Goal: Task Accomplishment & Management: Manage account settings

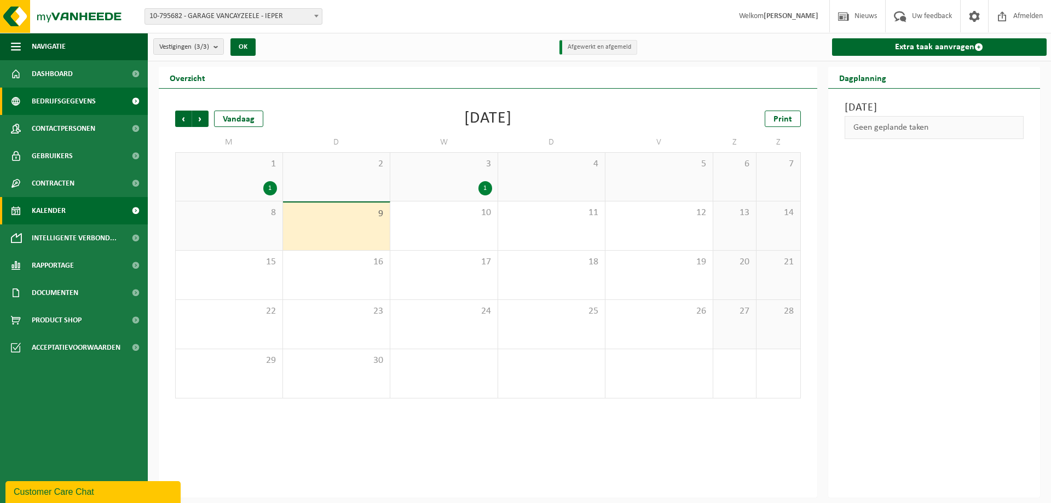
click at [81, 106] on span "Bedrijfsgegevens" at bounding box center [64, 101] width 64 height 27
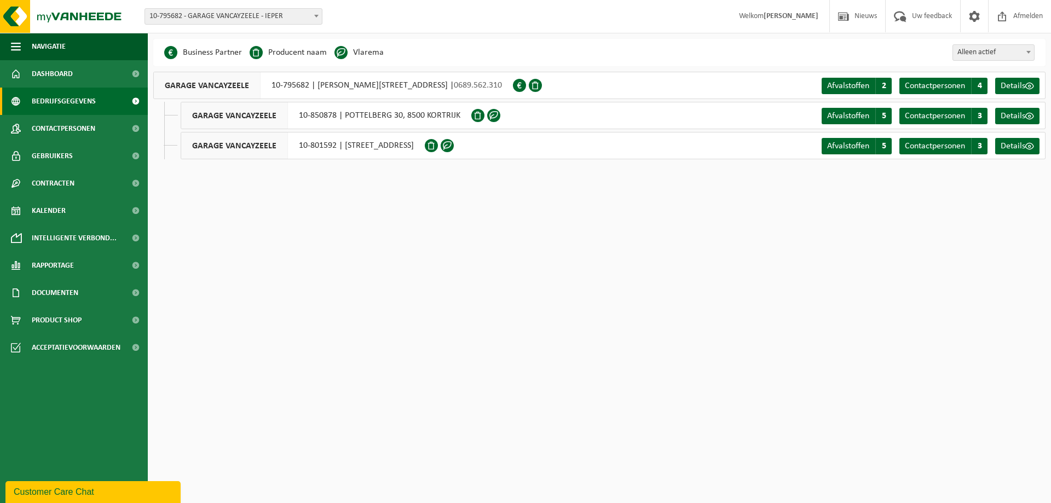
click at [768, 24] on span "Welkom [PERSON_NAME]" at bounding box center [778, 16] width 101 height 32
click at [72, 154] on span "Gebruikers" at bounding box center [52, 155] width 41 height 27
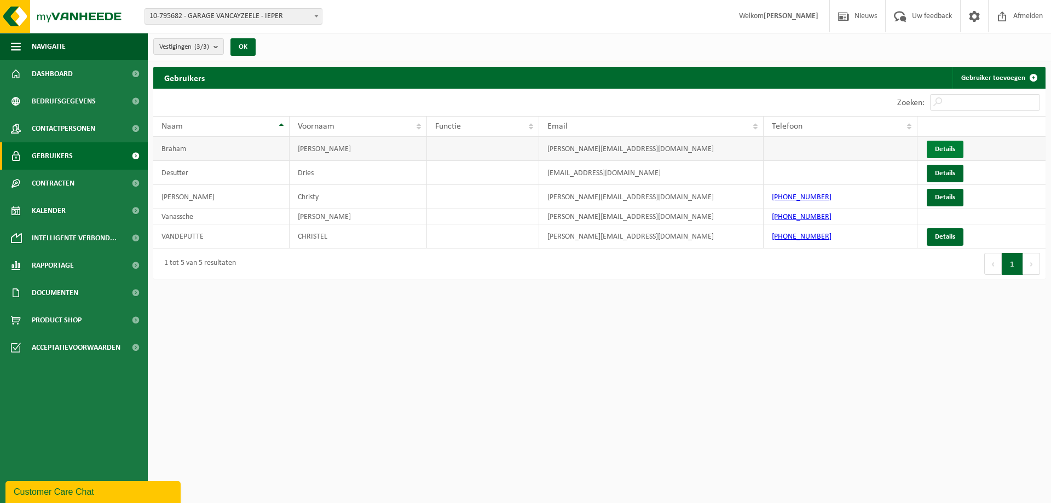
click at [948, 149] on link "Details" at bounding box center [945, 150] width 37 height 18
click at [944, 149] on link "Details" at bounding box center [945, 150] width 37 height 18
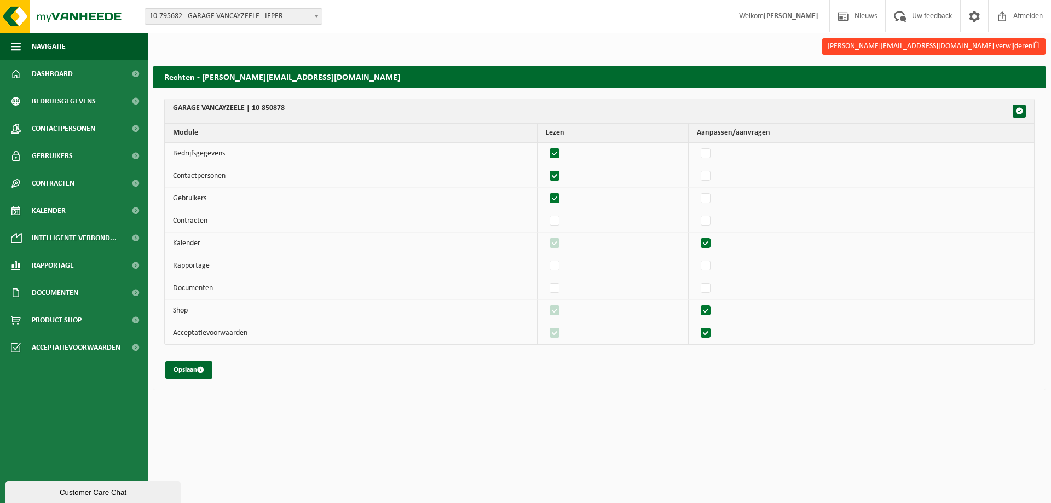
click at [978, 43] on button "kenneth@vancayzeele.be verwijderen" at bounding box center [933, 46] width 223 height 16
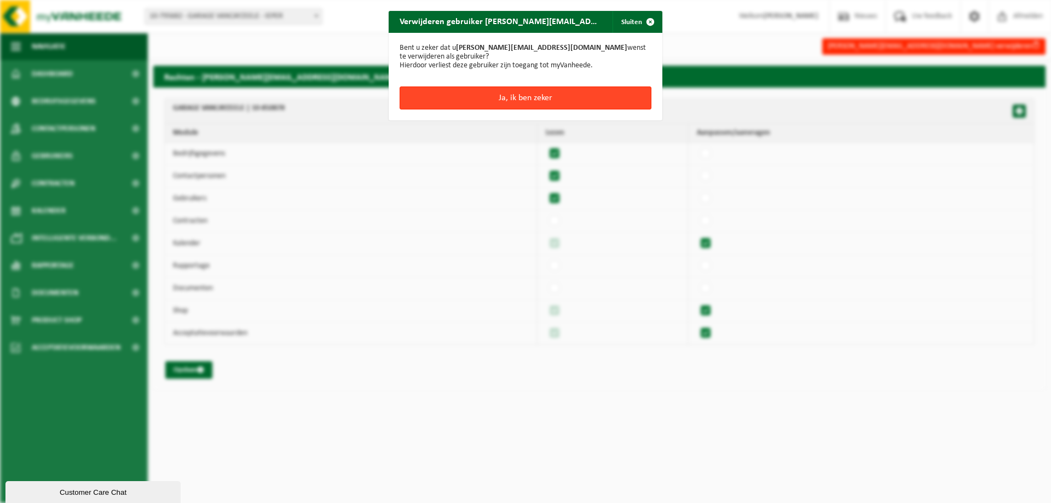
click at [493, 89] on button "Ja, ik ben zeker" at bounding box center [526, 98] width 252 height 23
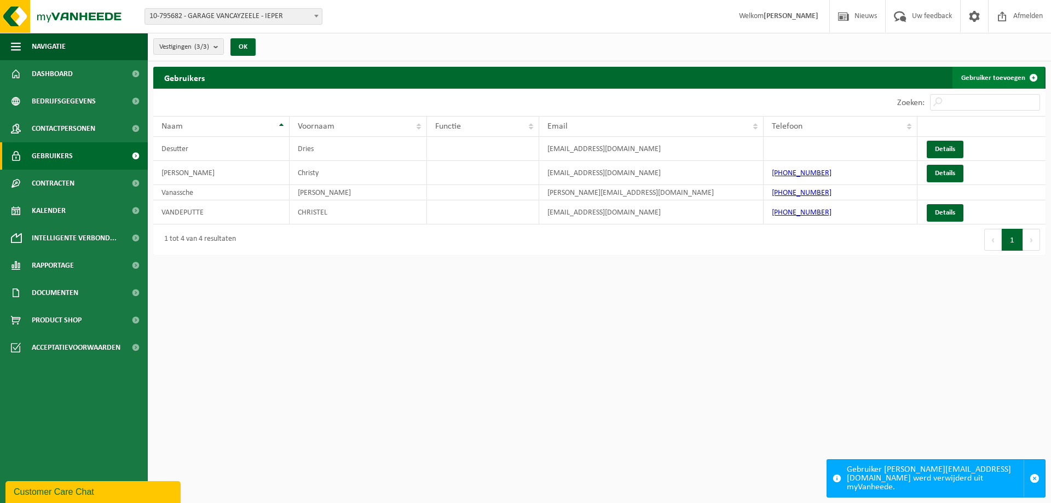
click at [987, 69] on link "Gebruiker toevoegen" at bounding box center [999, 78] width 92 height 22
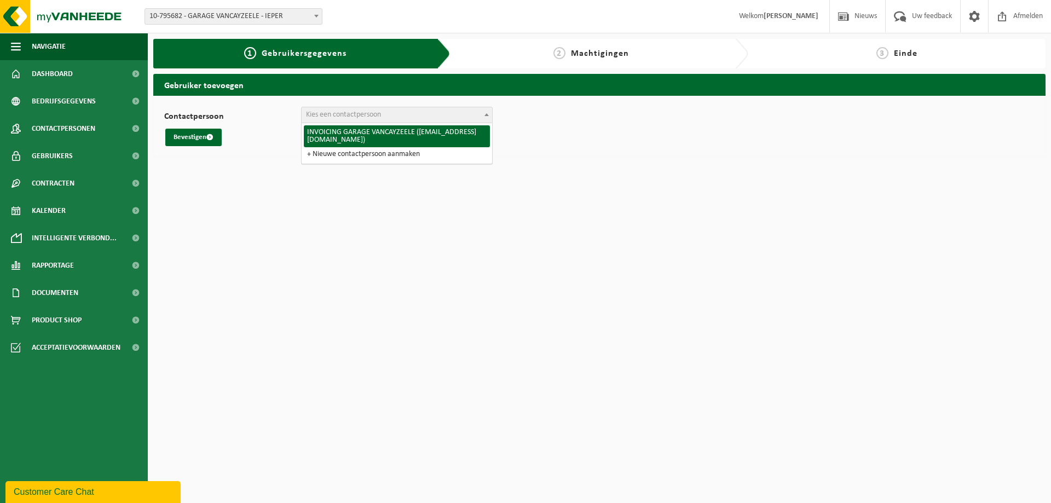
click at [361, 117] on span "Kies een contactpersoon" at bounding box center [343, 115] width 75 height 8
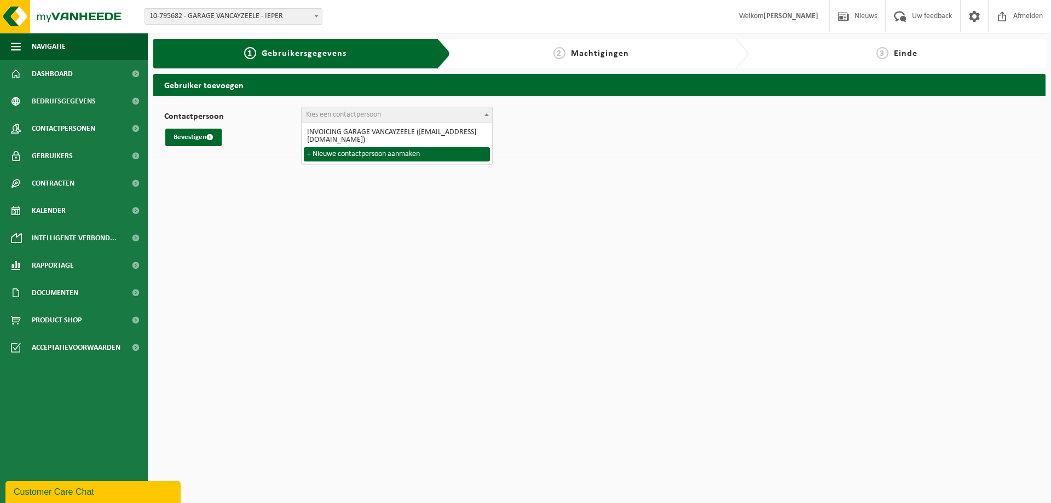
select select "0"
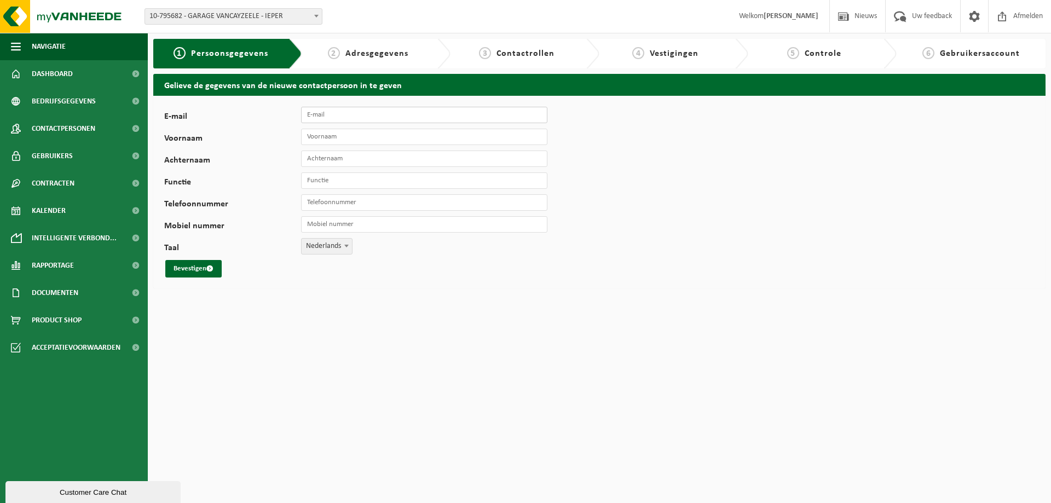
click at [412, 109] on input "E-mail" at bounding box center [424, 115] width 246 height 16
type input "kenneth@vancayzeele.be"
type input "Kenneth"
type input "Braham"
type input "A"
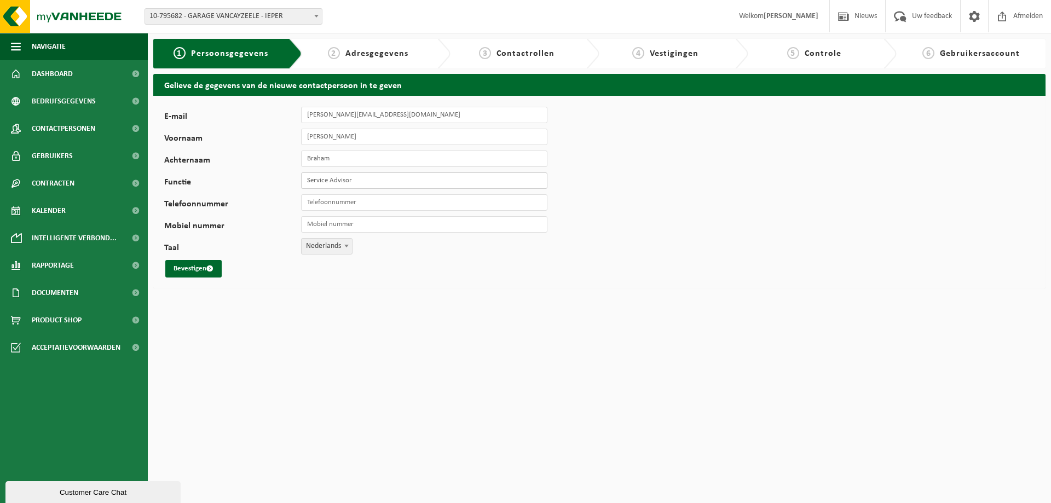
type input "Service Advisor"
click at [193, 267] on button "Bevestigen" at bounding box center [193, 269] width 56 height 18
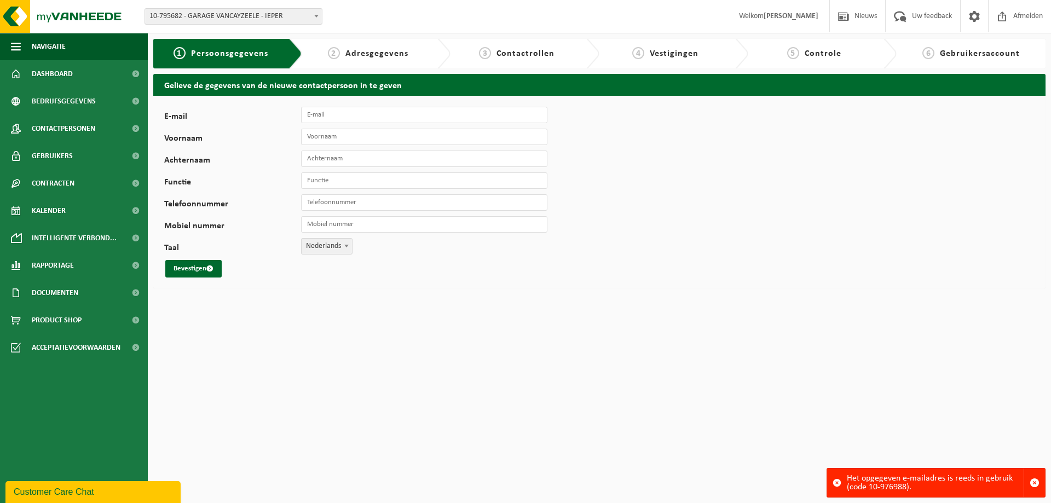
click at [926, 491] on div "Het opgegeven e-mailadres is reeds in gebruik (code 10-976988)." at bounding box center [935, 483] width 177 height 28
click at [77, 149] on link "Gebruikers" at bounding box center [74, 155] width 148 height 27
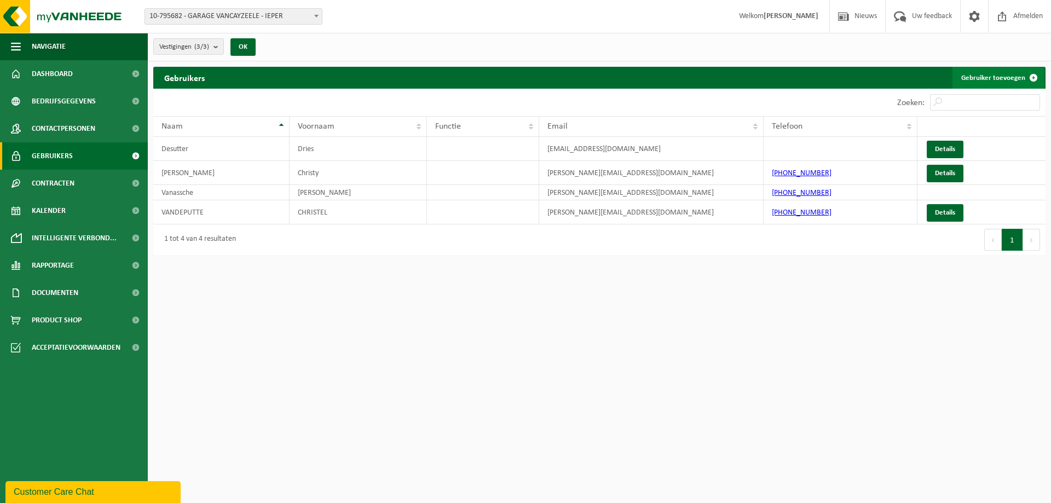
click at [992, 78] on link "Gebruiker toevoegen" at bounding box center [999, 78] width 92 height 22
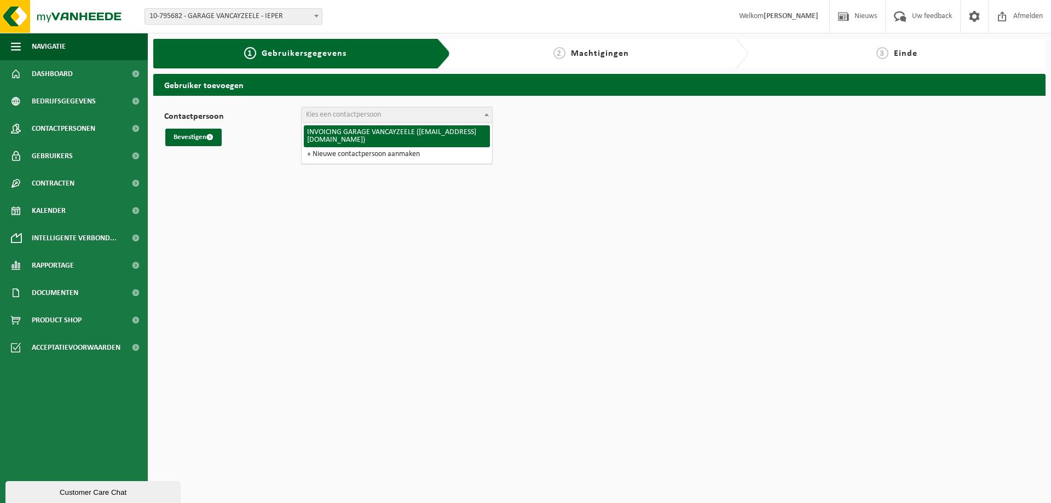
click at [358, 114] on span "Kies een contactpersoon" at bounding box center [343, 115] width 75 height 8
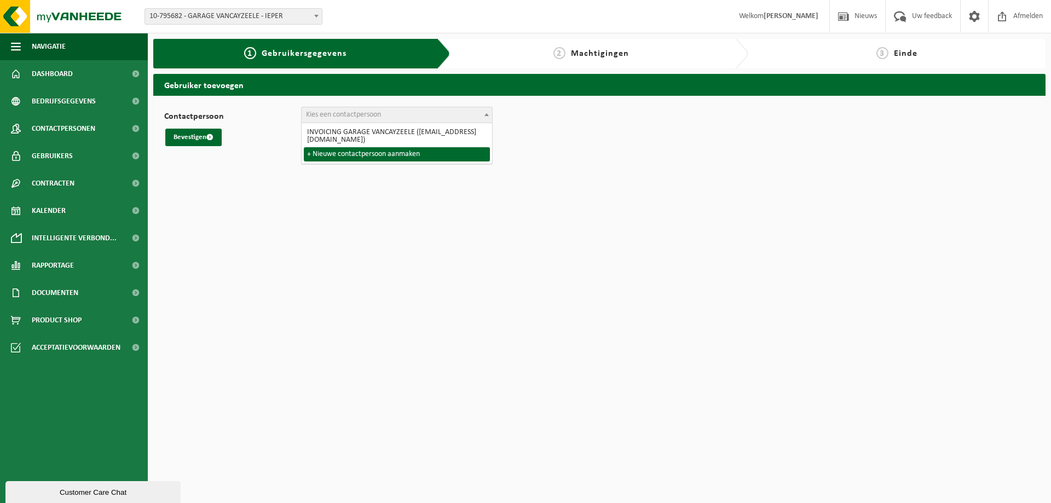
select select "0"
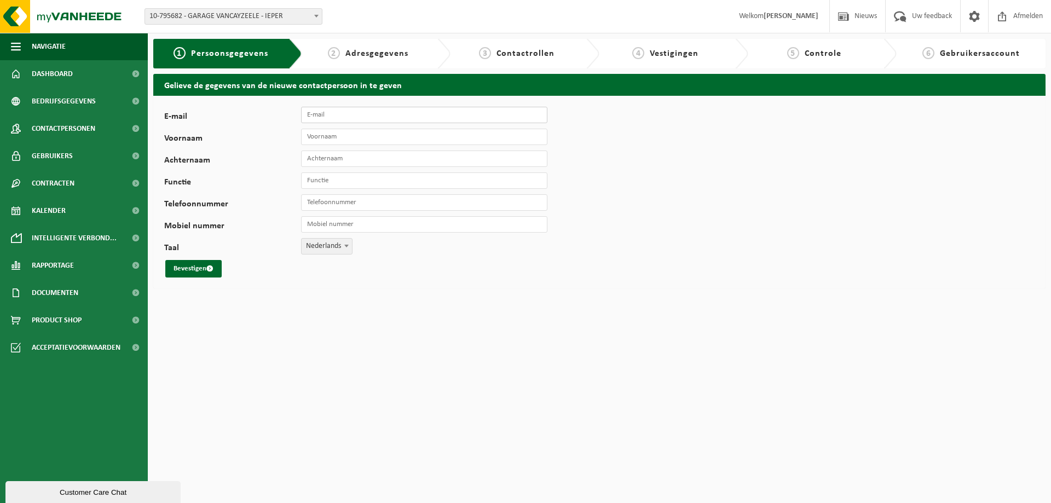
click at [348, 122] on input "E-mail" at bounding box center [424, 115] width 246 height 16
type input "[PERSON_NAME][EMAIL_ADDRESS][DOMAIN_NAME]"
click at [365, 137] on input "Voornaam" at bounding box center [424, 137] width 246 height 16
type input "[PERSON_NAME]"
click at [355, 163] on input "Achternaam" at bounding box center [424, 159] width 246 height 16
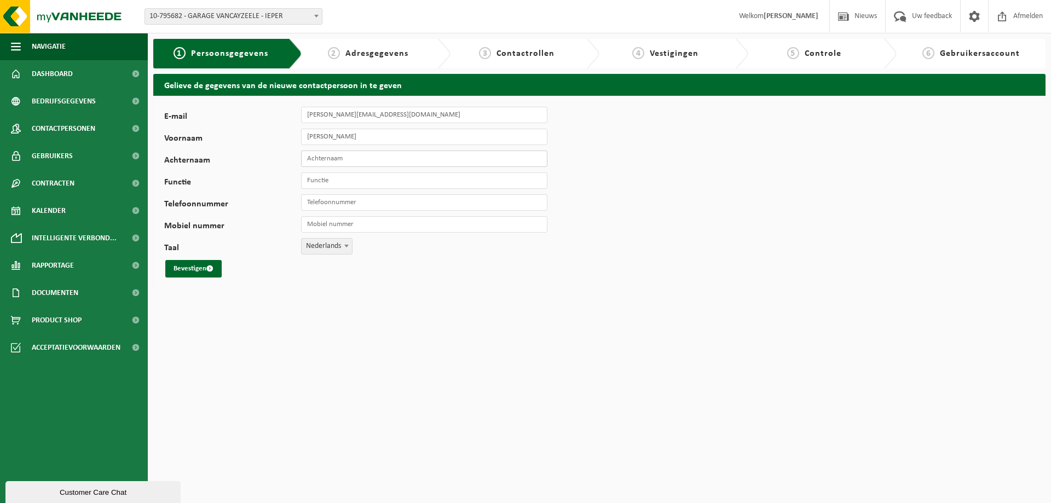
type input "Braham"
click at [342, 185] on input "Functie" at bounding box center [424, 180] width 246 height 16
type input "Service Advisor"
click at [187, 262] on button "Bevestigen" at bounding box center [193, 269] width 56 height 18
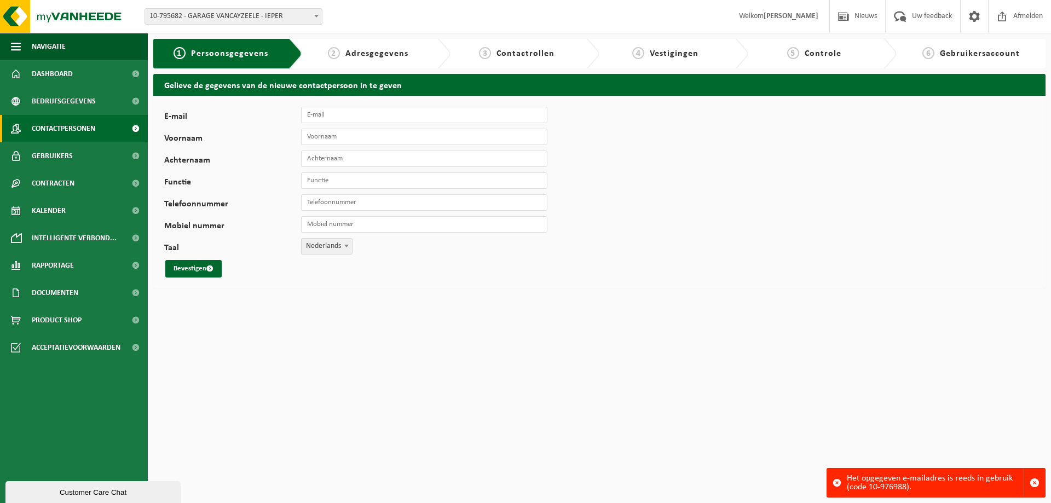
click at [67, 132] on span "Contactpersonen" at bounding box center [64, 128] width 64 height 27
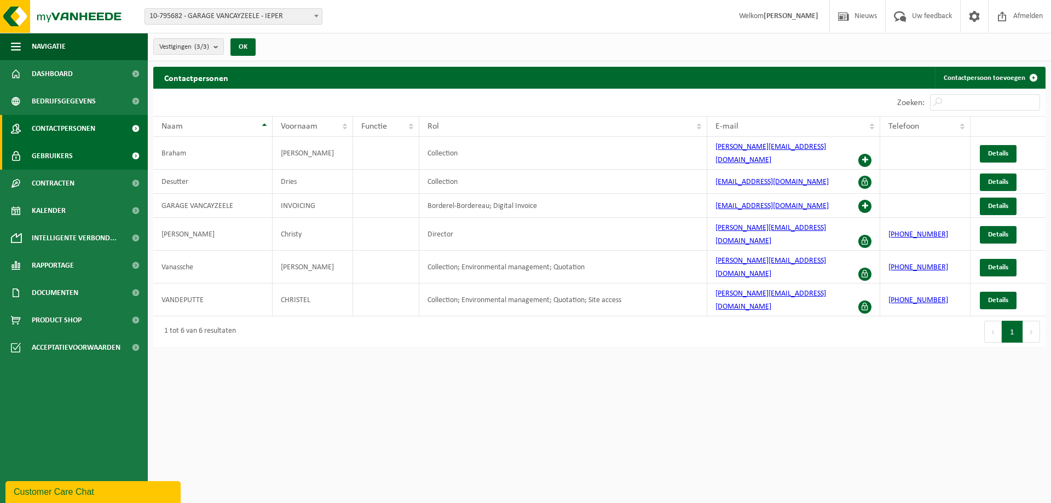
click at [51, 152] on span "Gebruikers" at bounding box center [52, 155] width 41 height 27
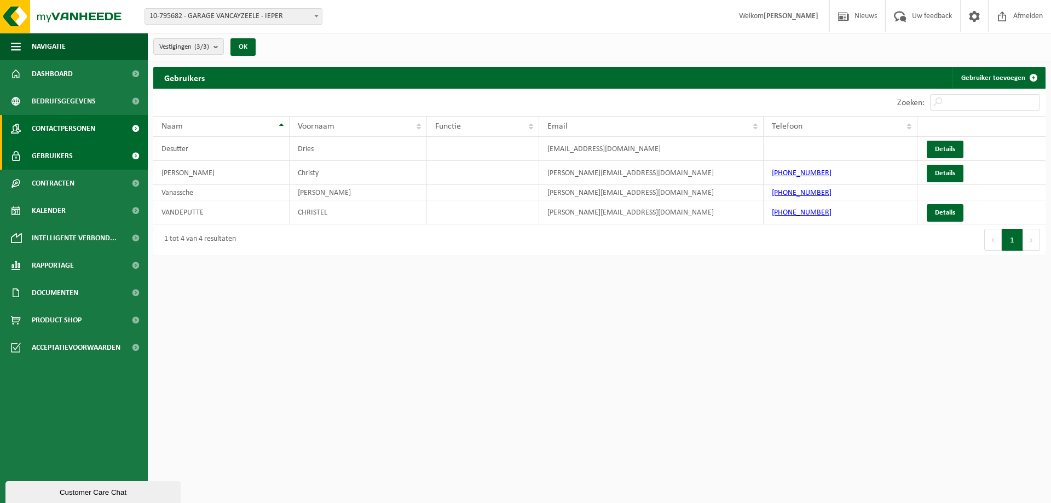
click at [84, 122] on span "Contactpersonen" at bounding box center [64, 128] width 64 height 27
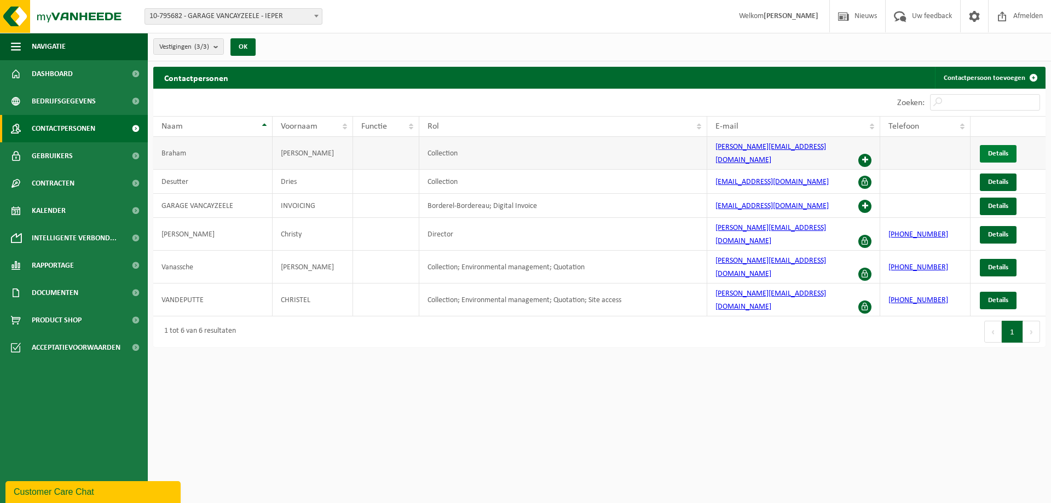
click at [992, 150] on span "Details" at bounding box center [998, 153] width 20 height 7
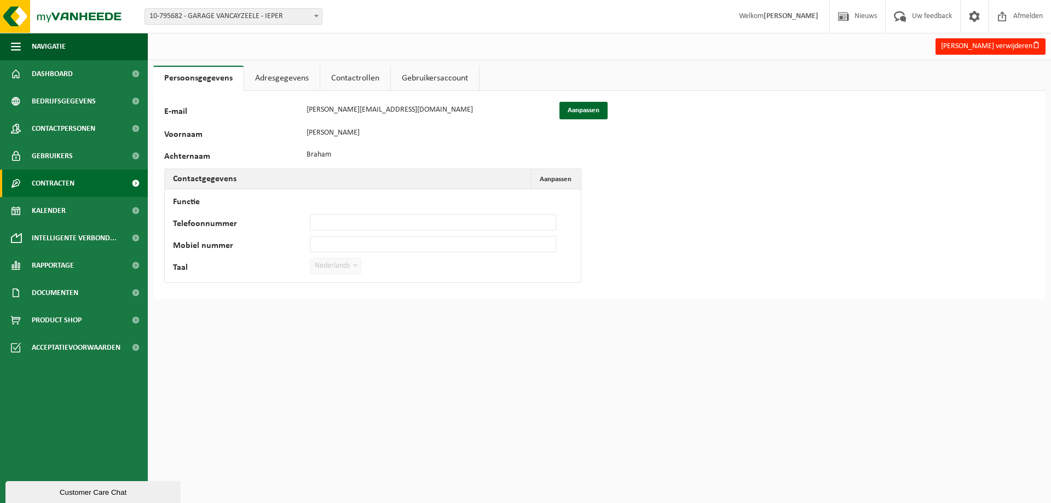
click at [71, 185] on span "Contracten" at bounding box center [53, 183] width 43 height 27
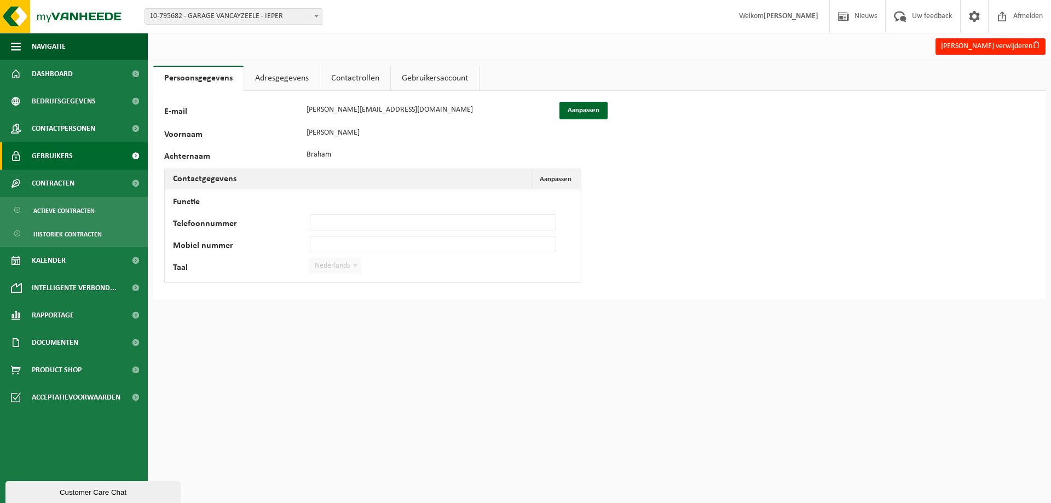
click at [67, 158] on span "Gebruikers" at bounding box center [52, 155] width 41 height 27
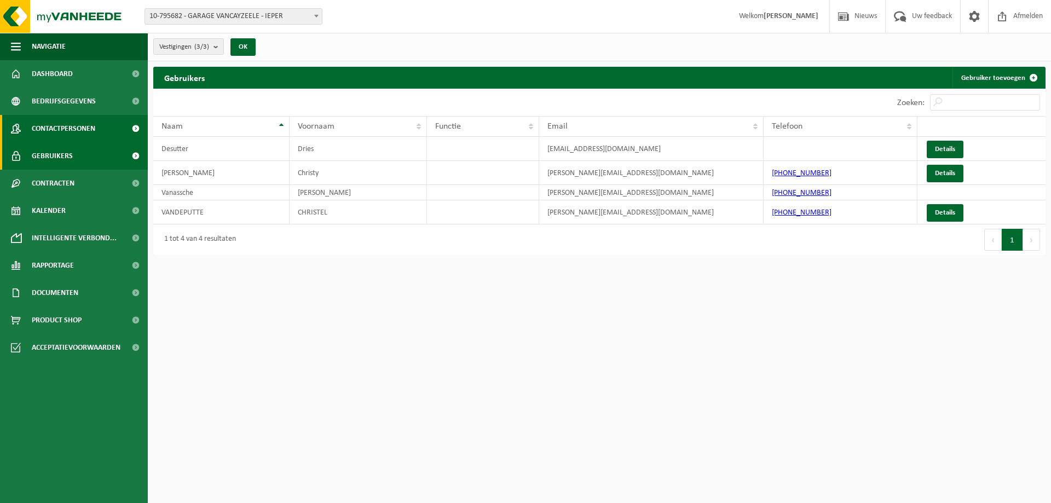
click at [66, 137] on span "Contactpersonen" at bounding box center [64, 128] width 64 height 27
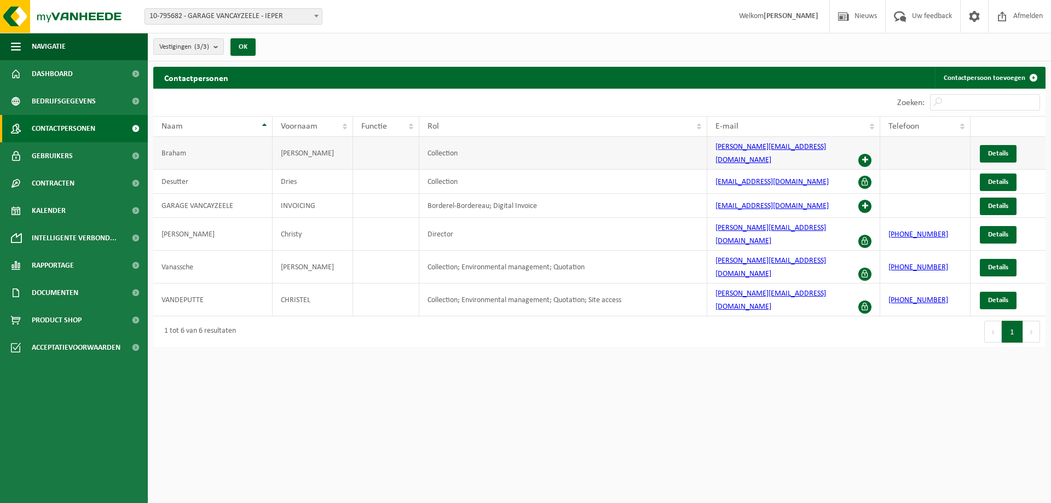
click at [864, 154] on span at bounding box center [864, 160] width 13 height 13
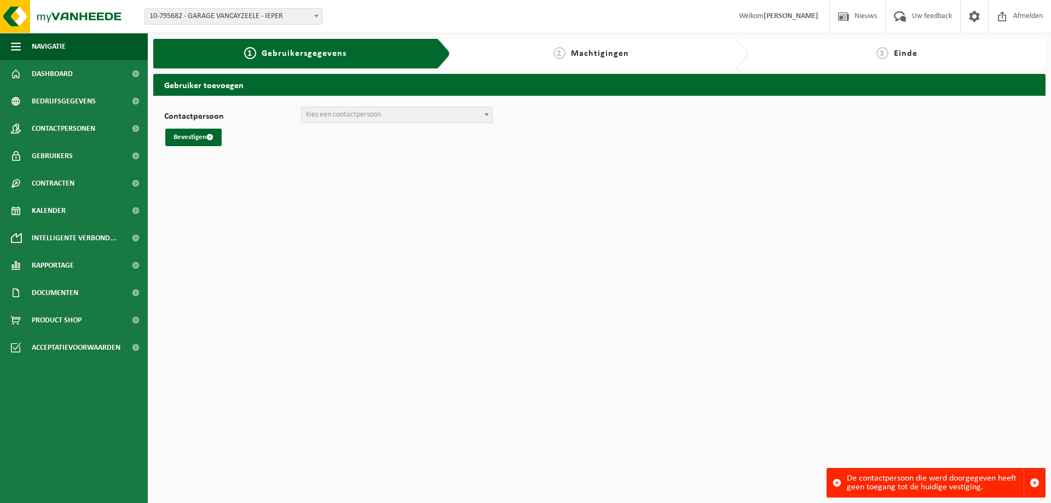
click at [332, 114] on span "Kies een contactpersoon" at bounding box center [343, 115] width 75 height 8
click at [368, 113] on span "Kies een contactpersoon" at bounding box center [343, 115] width 75 height 8
select select "0"
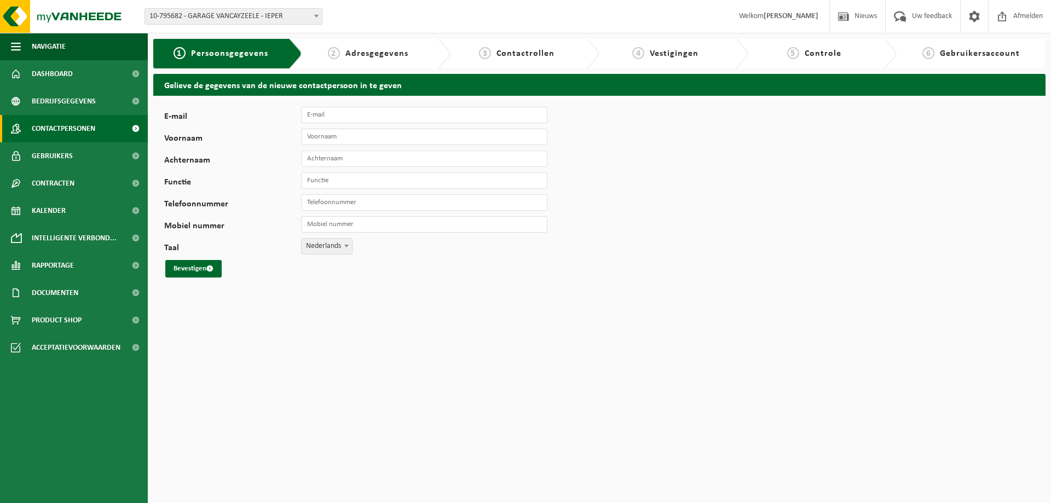
click at [104, 123] on link "Contactpersonen" at bounding box center [74, 128] width 148 height 27
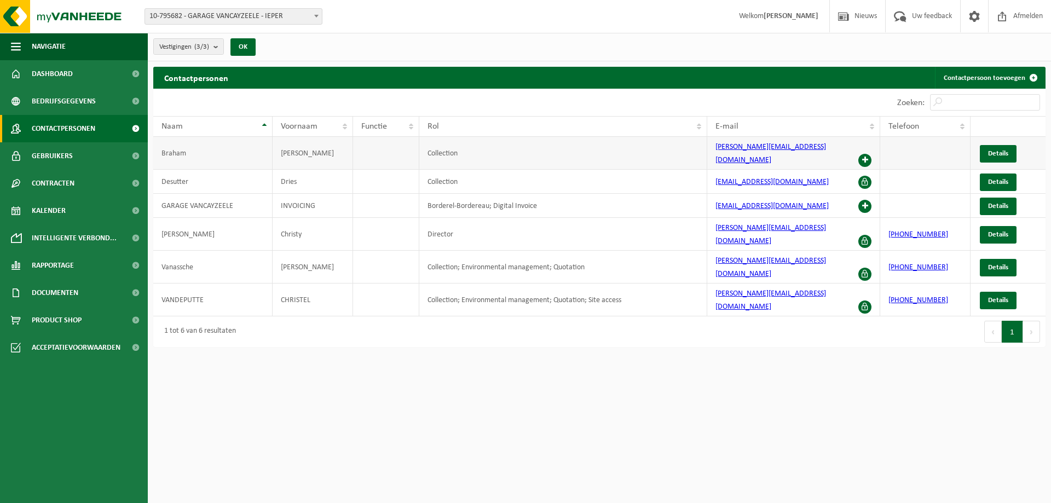
click at [864, 154] on span at bounding box center [864, 160] width 13 height 13
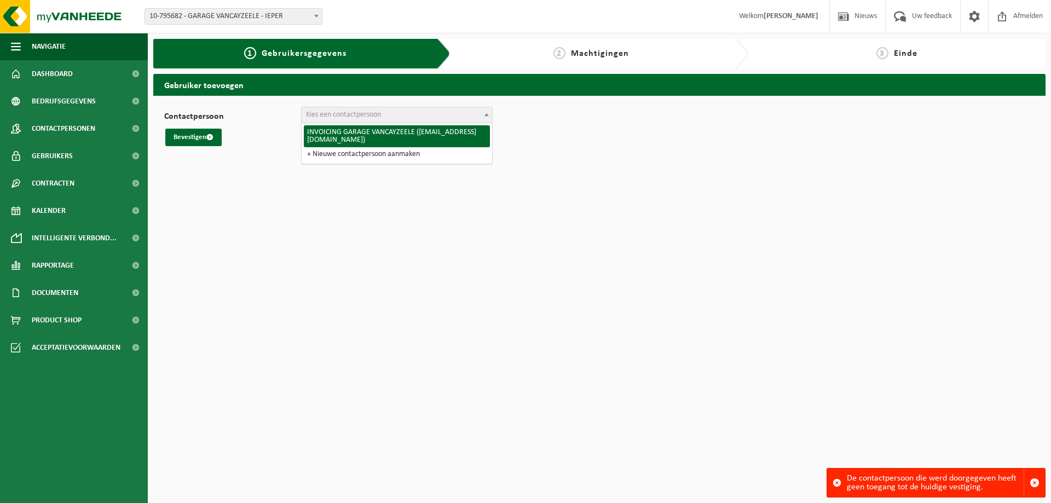
click at [343, 114] on span "Kies een contactpersoon" at bounding box center [343, 115] width 75 height 8
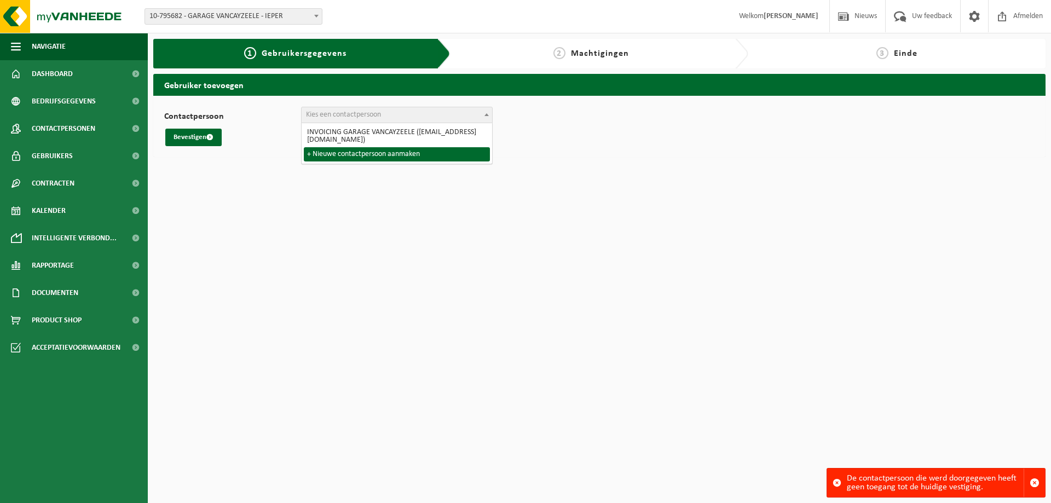
click at [276, 180] on html "Vestiging: 10-795682 - GARAGE VANCAYZEELE - IEPER 10-850878 - GARAGE VANCAYZEEL…" at bounding box center [525, 251] width 1051 height 503
click at [247, 168] on html "Vestiging: 10-795682 - GARAGE VANCAYZEELE - IEPER 10-850878 - GARAGE VANCAYZEEL…" at bounding box center [525, 251] width 1051 height 503
click at [555, 137] on div "Bevestigen" at bounding box center [599, 138] width 871 height 18
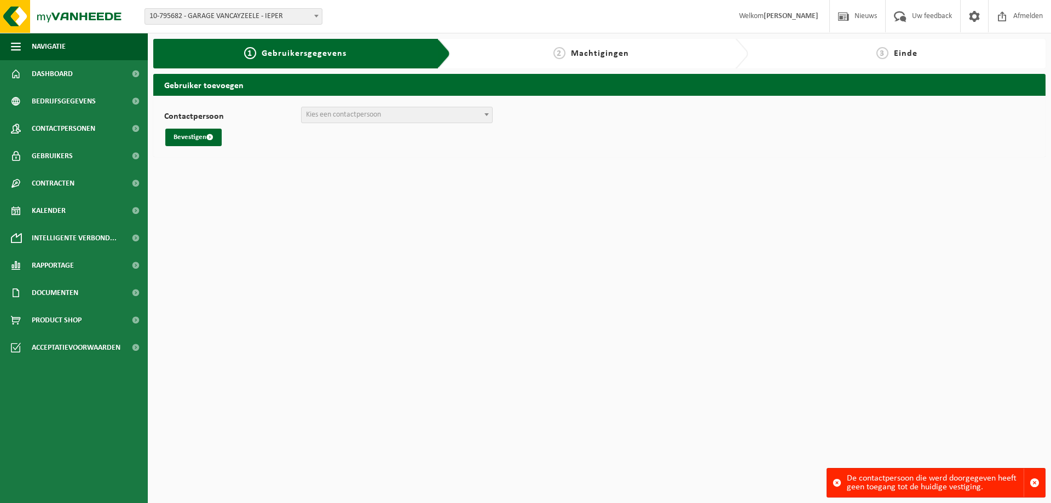
click at [337, 116] on span "Kies een contactpersoon" at bounding box center [343, 115] width 75 height 8
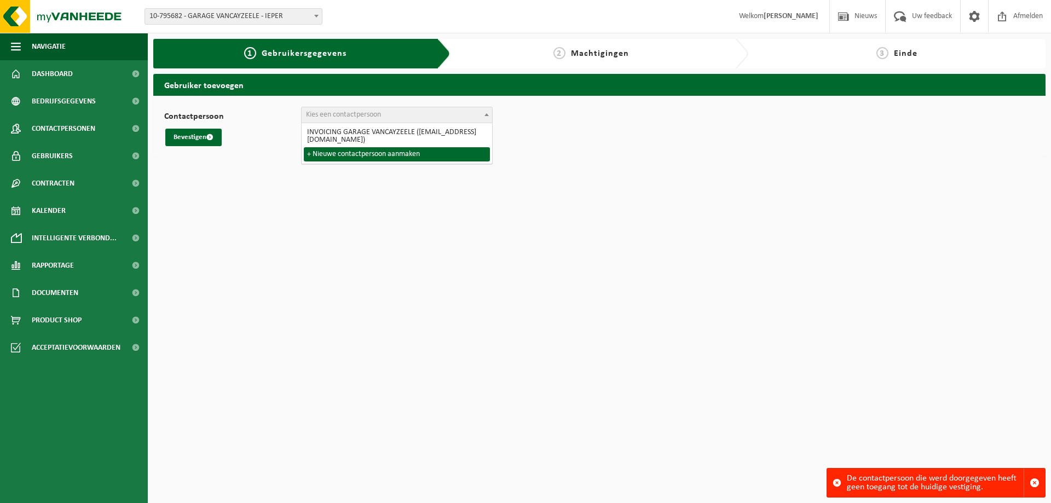
drag, startPoint x: 240, startPoint y: 158, endPoint x: 238, endPoint y: 134, distance: 24.2
click at [240, 157] on div "Gebruiker toevoegen Contactpersoon INVOICING GARAGE VANCAYZEELE (boekhouding@va…" at bounding box center [599, 118] width 903 height 89
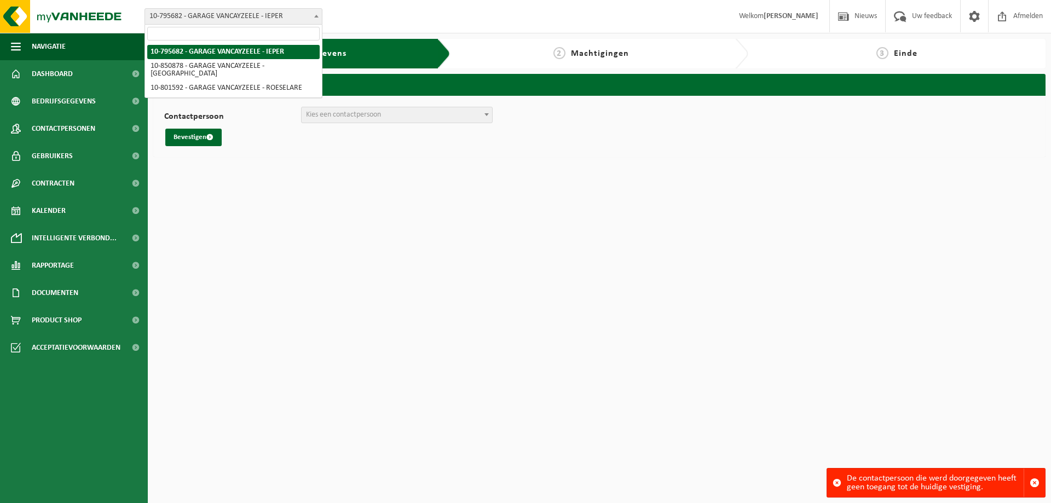
click at [270, 16] on span "10-795682 - GARAGE VANCAYZEELE - IEPER" at bounding box center [233, 16] width 177 height 15
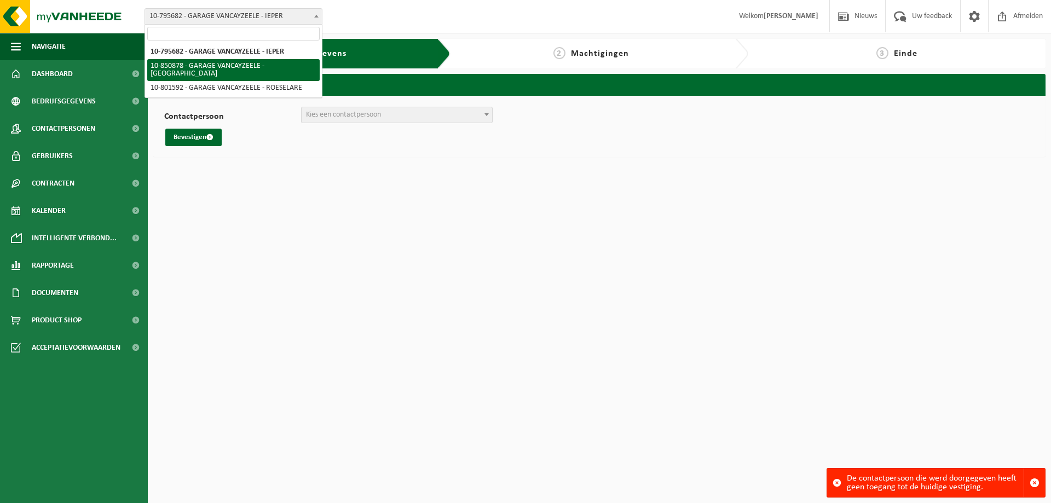
select select "96455"
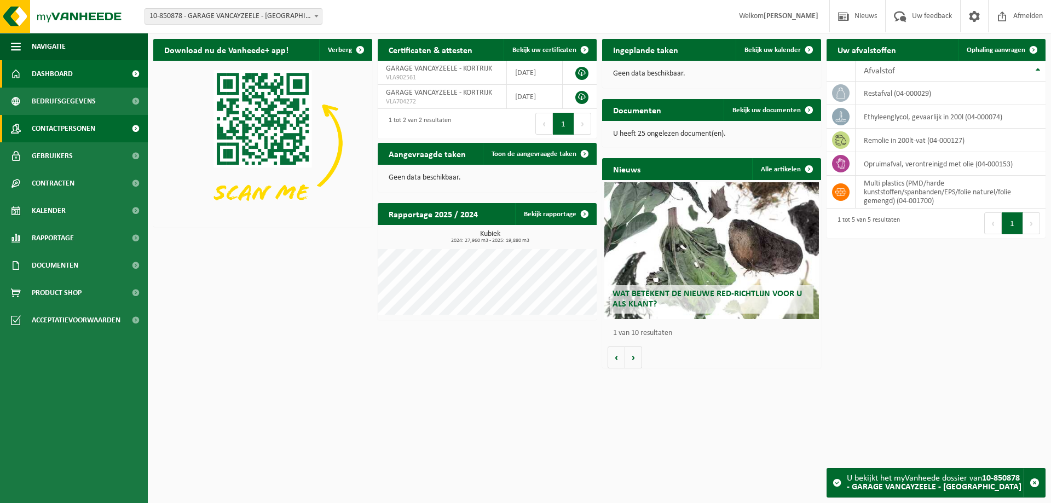
click at [90, 131] on span "Contactpersonen" at bounding box center [64, 128] width 64 height 27
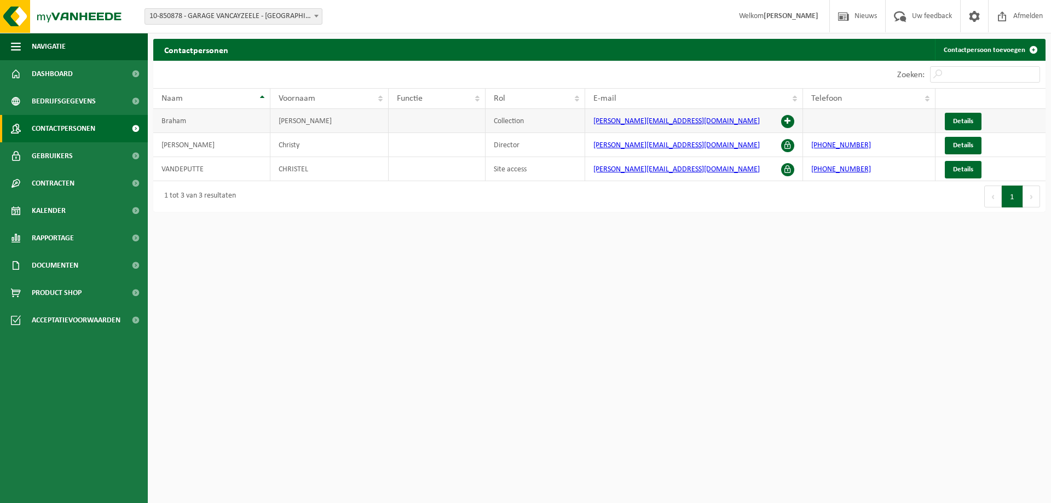
click at [792, 120] on span at bounding box center [787, 121] width 13 height 13
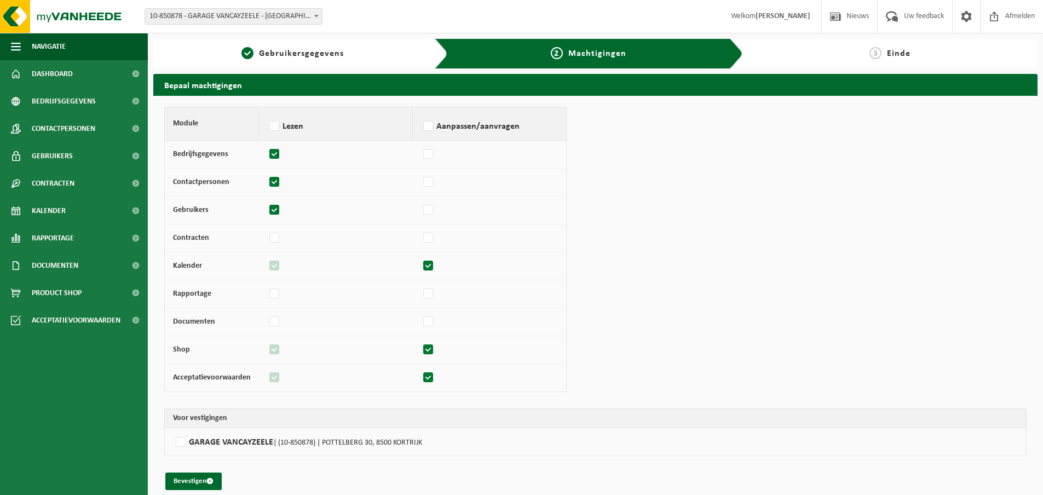
click at [423, 350] on label at bounding box center [428, 350] width 15 height 16
click at [421, 348] on input "checkbox" at bounding box center [420, 344] width 1 height 7
checkbox input "false"
click at [627, 335] on div "Module Lezen Aanpassen/aanvragen Bedrijfsgegevens Contactpersonen Gebruikers Co…" at bounding box center [595, 298] width 862 height 383
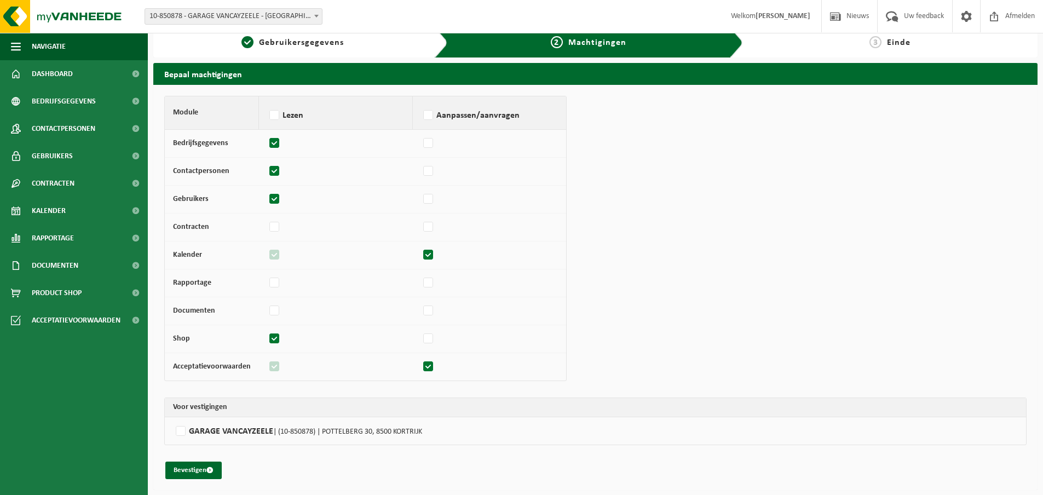
click at [425, 361] on label at bounding box center [428, 367] width 15 height 16
click at [421, 361] on input "checkbox" at bounding box center [420, 361] width 1 height 7
checkbox input "false"
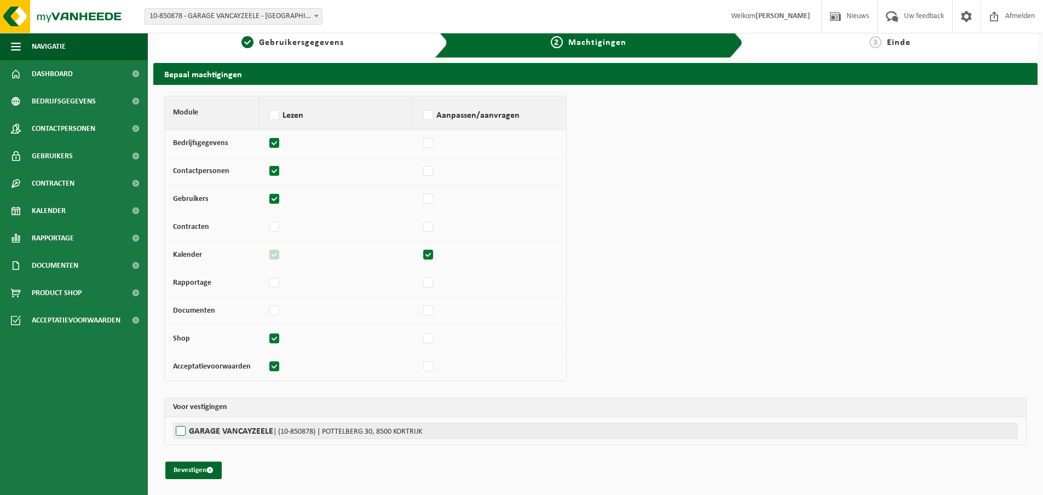
click at [180, 431] on label"] "GARAGE VANCAYZEELE | (10-850878) | POTTELBERG 30, 8500 KORTRIJK" at bounding box center [595, 431] width 845 height 16
click at [180, 431] on input "GARAGE VANCAYZEELE | (10-850878) | POTTELBERG 30, 8500 KORTRIJK" at bounding box center [694, 431] width 1043 height 16
checkbox input "true"
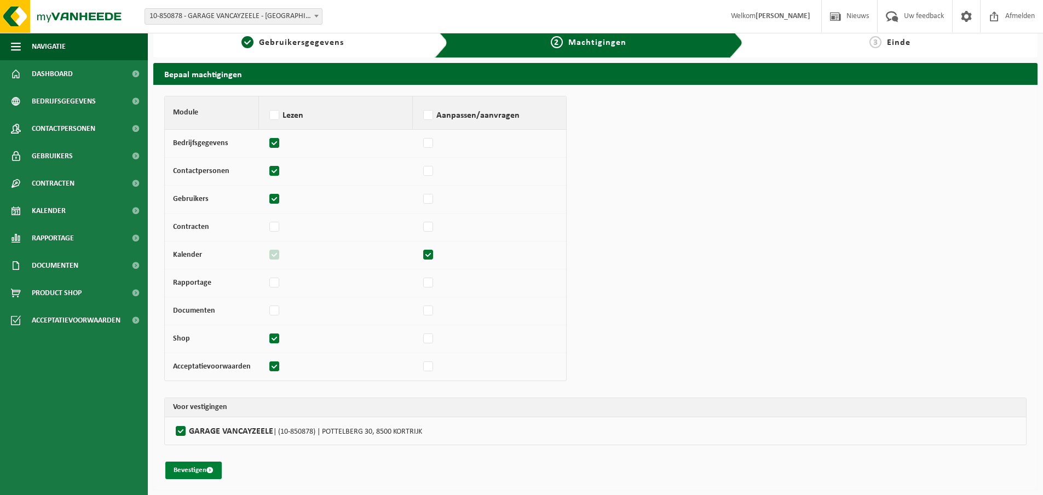
click at [186, 471] on button "Bevestigen" at bounding box center [193, 471] width 56 height 18
